Goal: Task Accomplishment & Management: Manage account settings

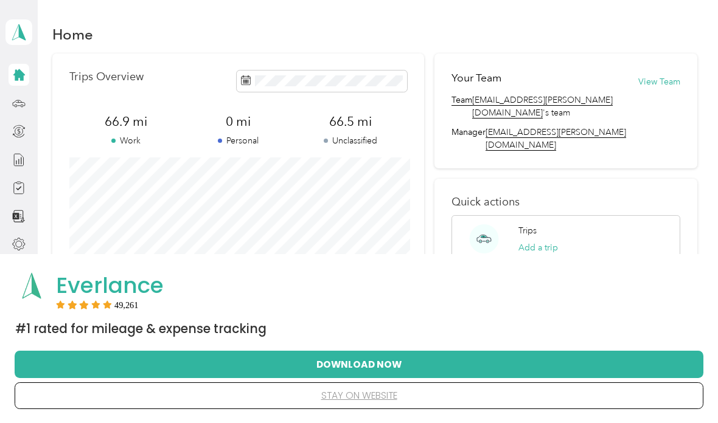
click at [353, 130] on div "66.5 mi Unclassified" at bounding box center [350, 130] width 113 height 34
click at [60, 156] on div "Reports" at bounding box center [53, 160] width 47 height 30
click at [18, 149] on div at bounding box center [19, 160] width 21 height 22
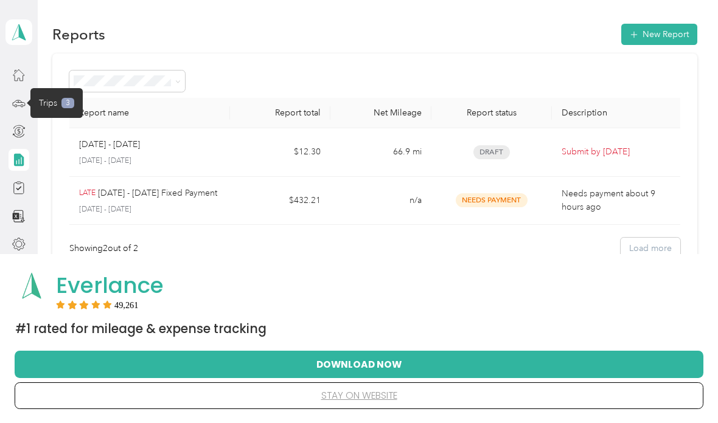
click at [57, 105] on div "Trips 3" at bounding box center [56, 103] width 35 height 13
click at [40, 99] on span "Trips" at bounding box center [48, 103] width 18 height 13
click at [61, 103] on span "3" at bounding box center [67, 103] width 13 height 11
click at [18, 106] on icon at bounding box center [18, 103] width 13 height 13
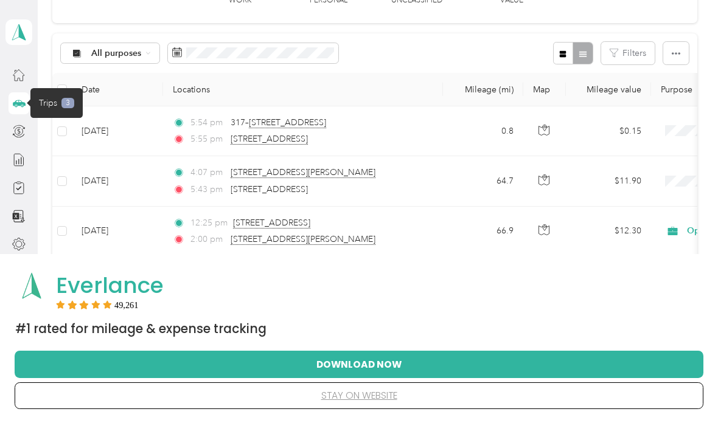
scroll to position [106, 0]
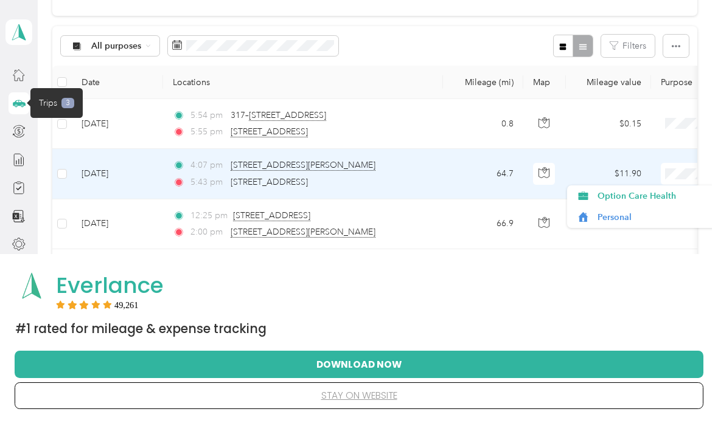
click at [672, 196] on span "Option Care Health" at bounding box center [653, 196] width 113 height 13
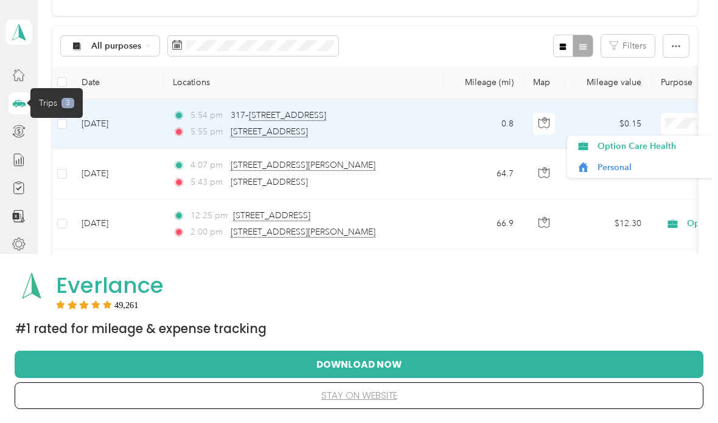
click at [625, 171] on span "Personal" at bounding box center [653, 167] width 113 height 13
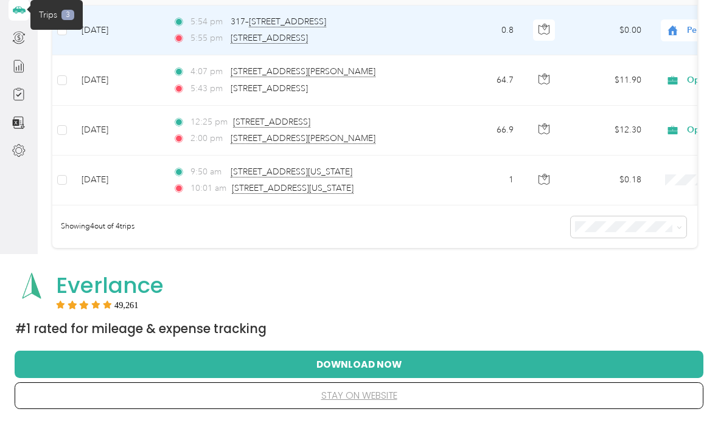
scroll to position [75, 0]
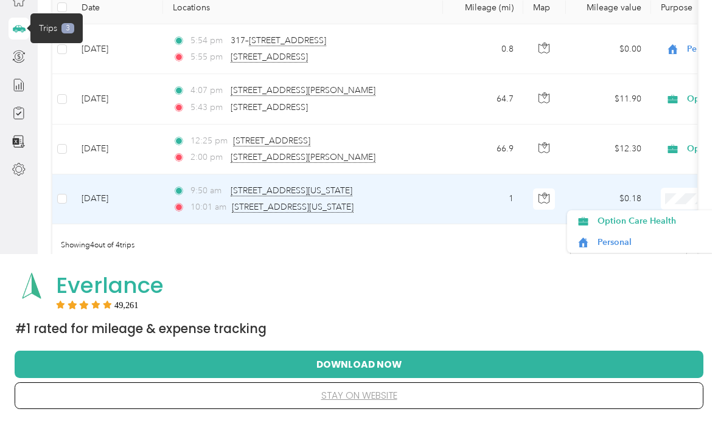
click at [644, 241] on span "Personal" at bounding box center [653, 242] width 113 height 13
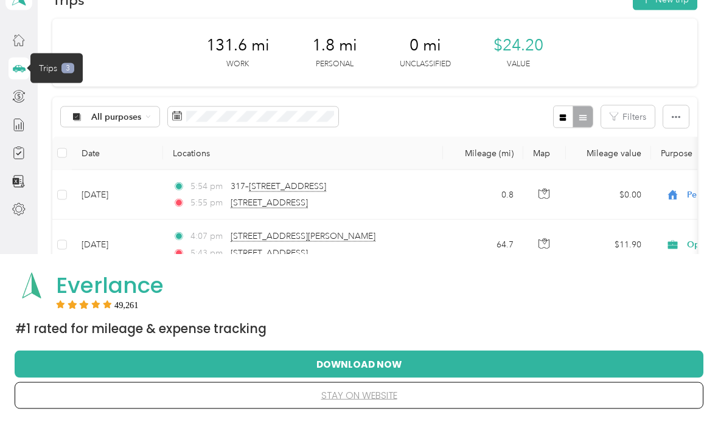
scroll to position [26, 0]
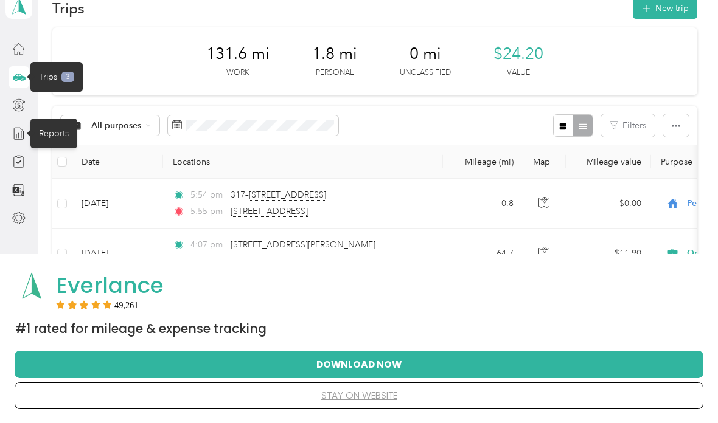
click at [24, 140] on icon at bounding box center [18, 133] width 13 height 13
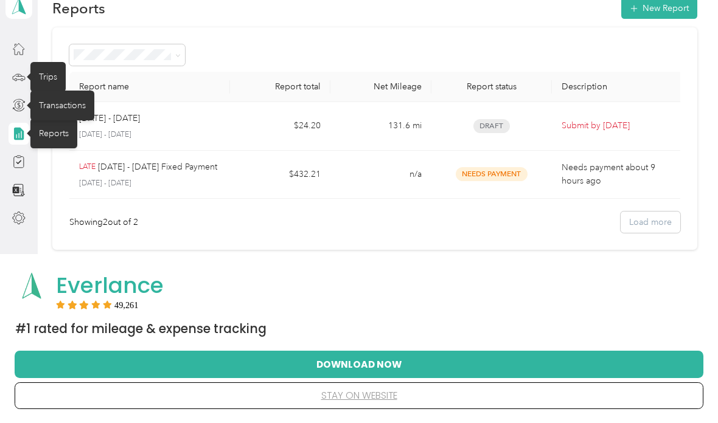
click at [21, 106] on icon at bounding box center [18, 105] width 13 height 13
